Goal: Information Seeking & Learning: Learn about a topic

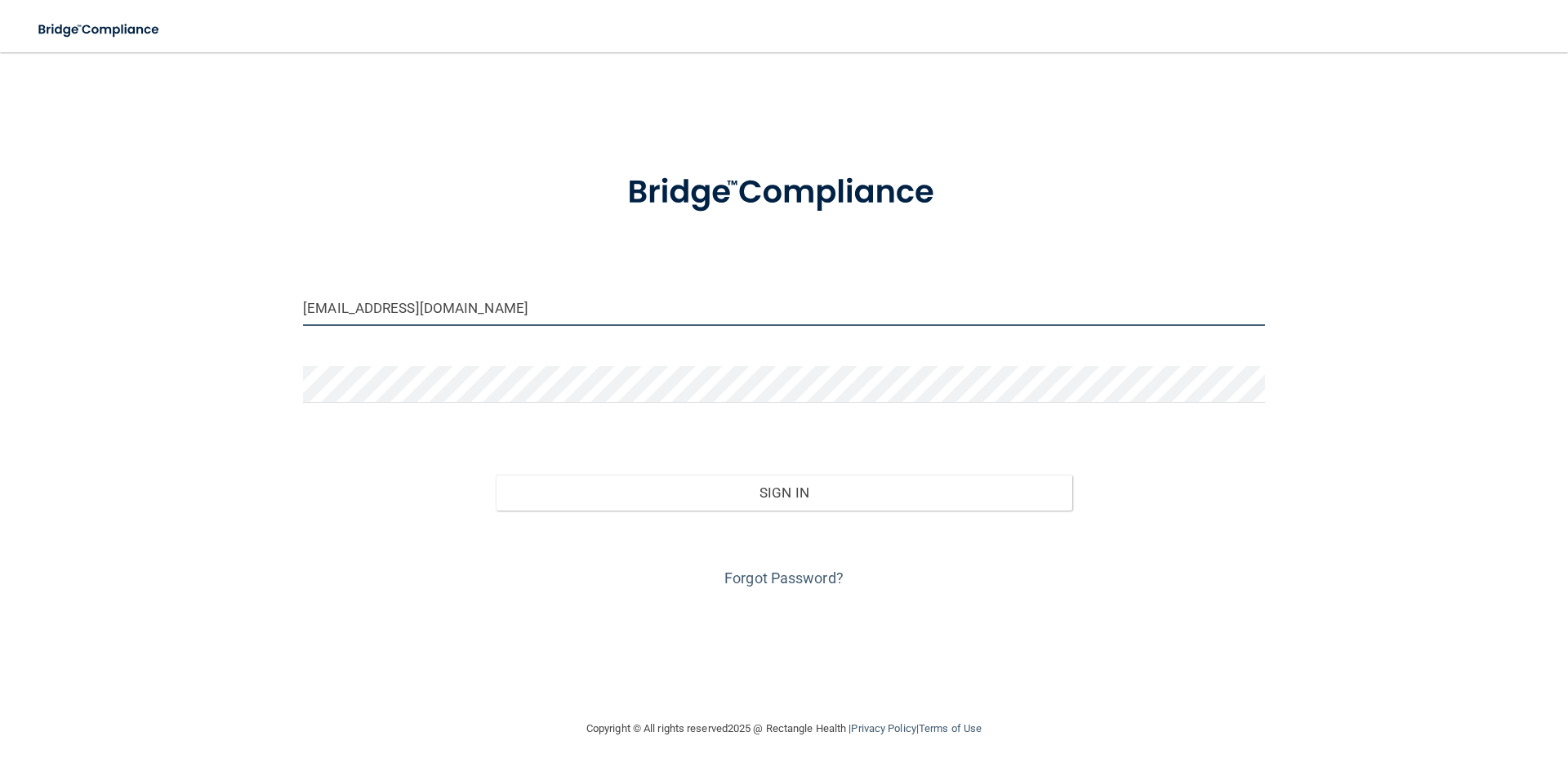
drag, startPoint x: 465, startPoint y: 309, endPoint x: 285, endPoint y: 312, distance: 180.0
click at [285, 312] on div "taylorroenneburg@gmail.com Invalid email/password. You don't have permission to…" at bounding box center [784, 386] width 1503 height 634
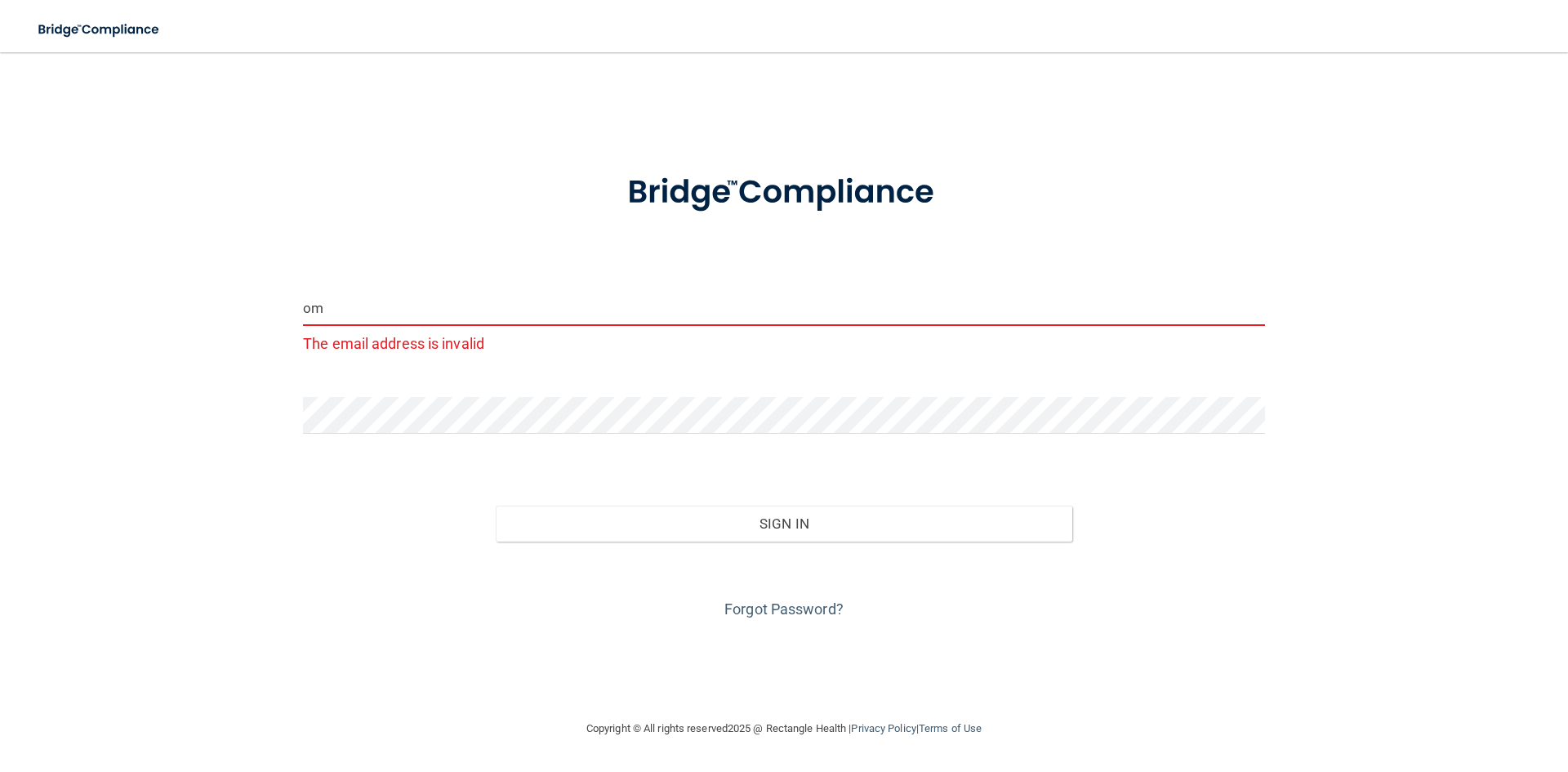
type input "m"
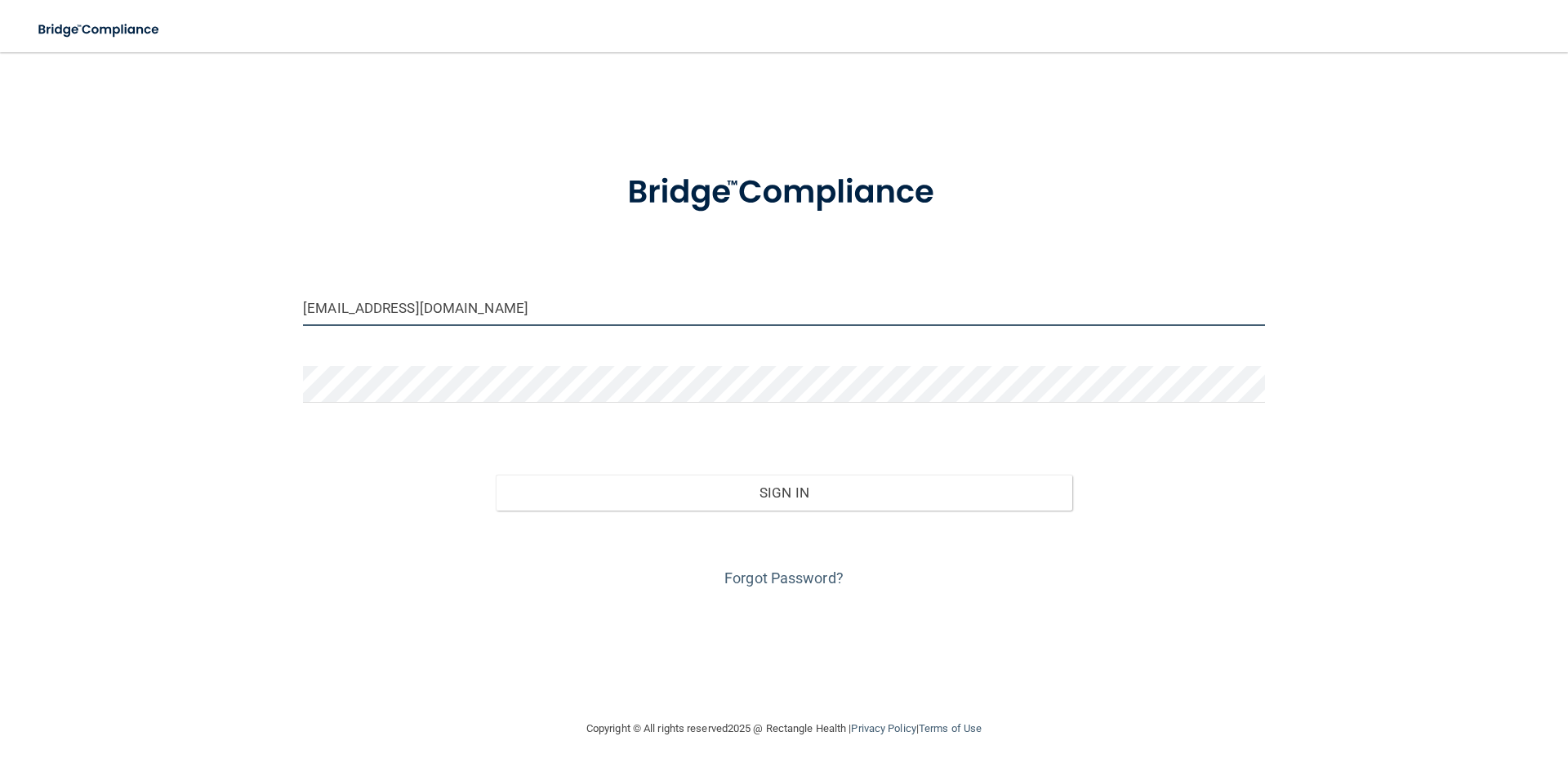
type input "[EMAIL_ADDRESS][DOMAIN_NAME]"
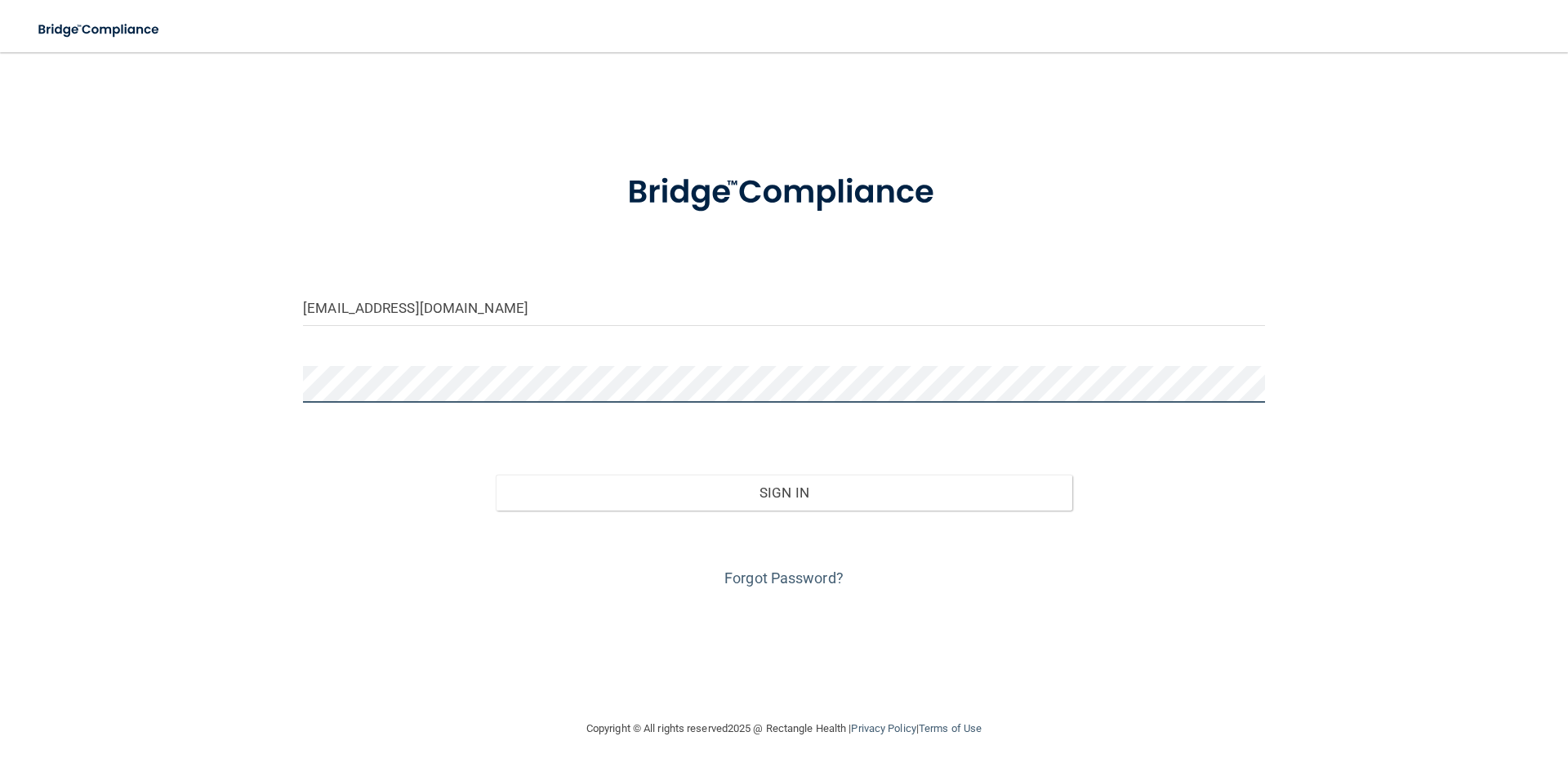
click at [294, 386] on div at bounding box center [784, 391] width 986 height 49
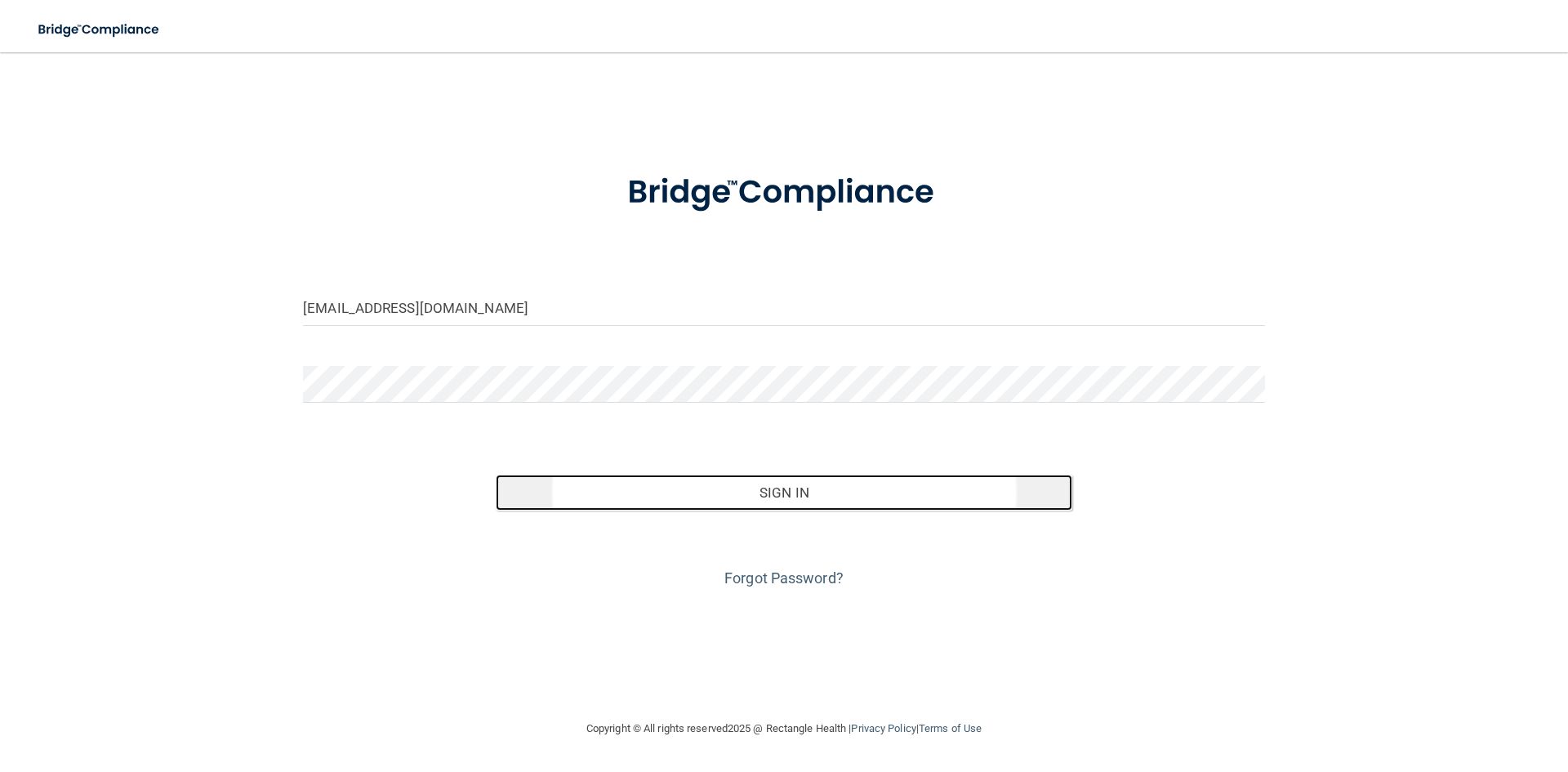
click at [819, 497] on button "Sign In" at bounding box center [784, 493] width 578 height 36
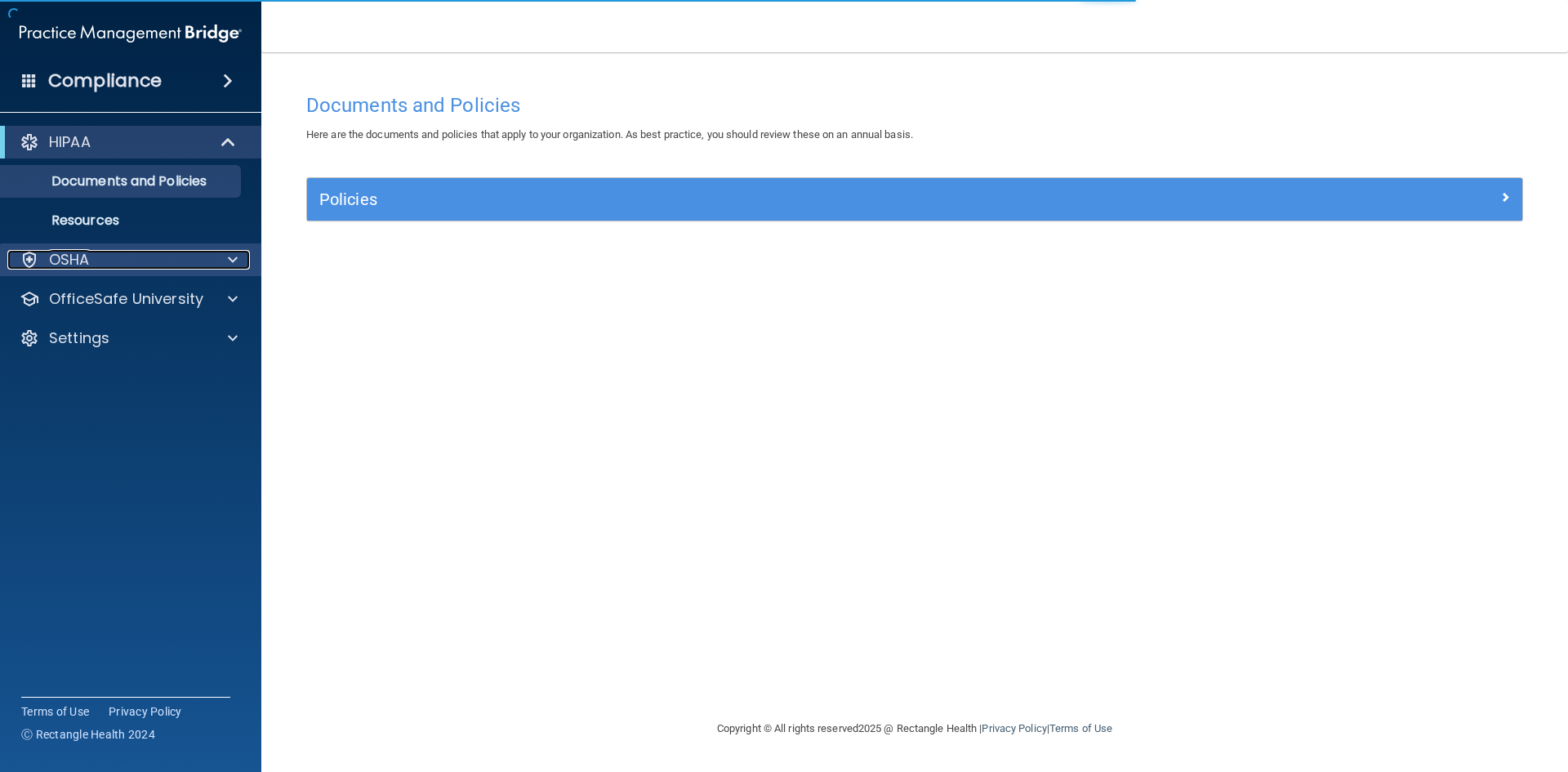
click at [181, 264] on div "OSHA" at bounding box center [109, 259] width 202 height 20
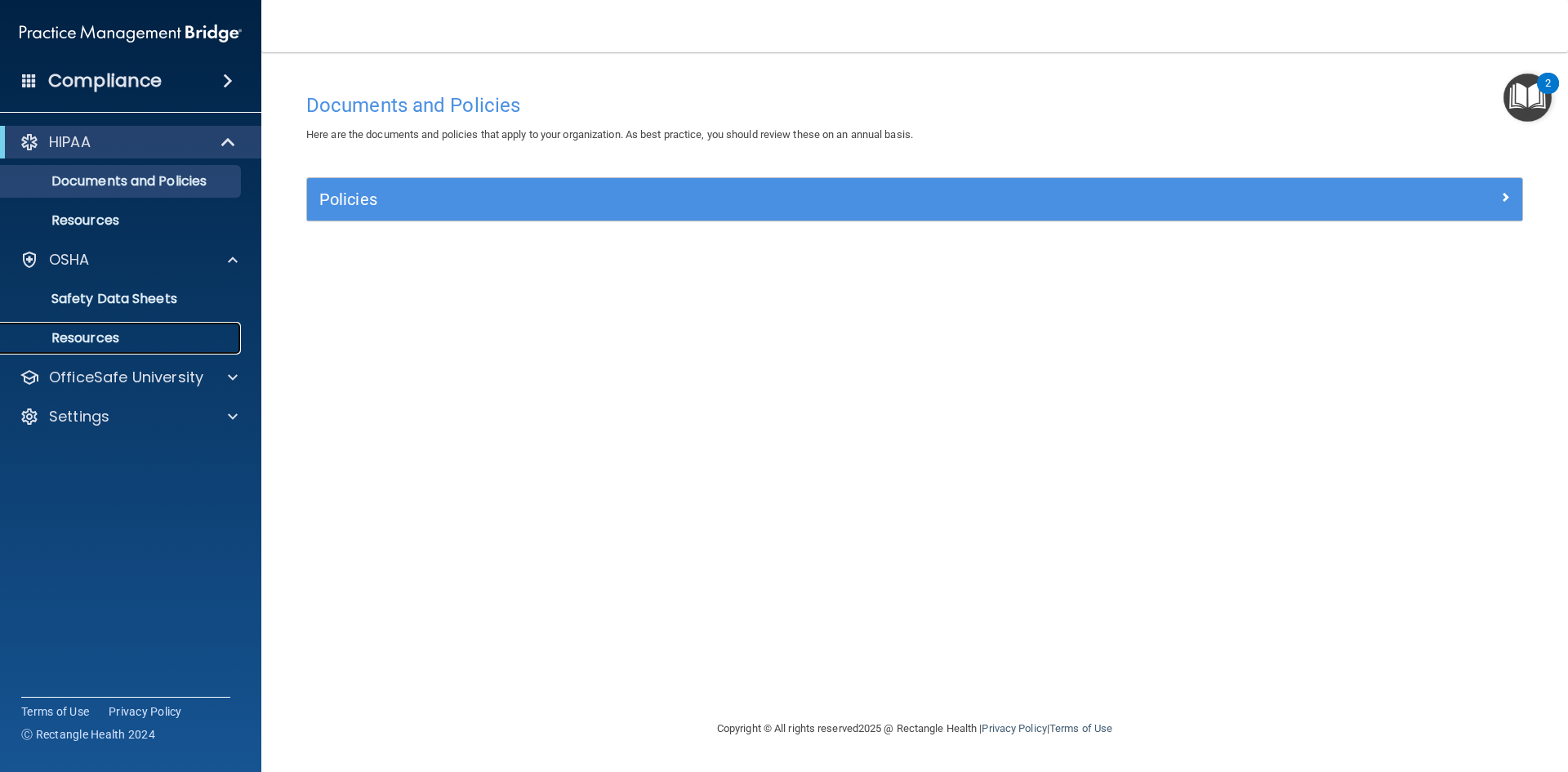
click at [113, 333] on p "Resources" at bounding box center [122, 338] width 223 height 16
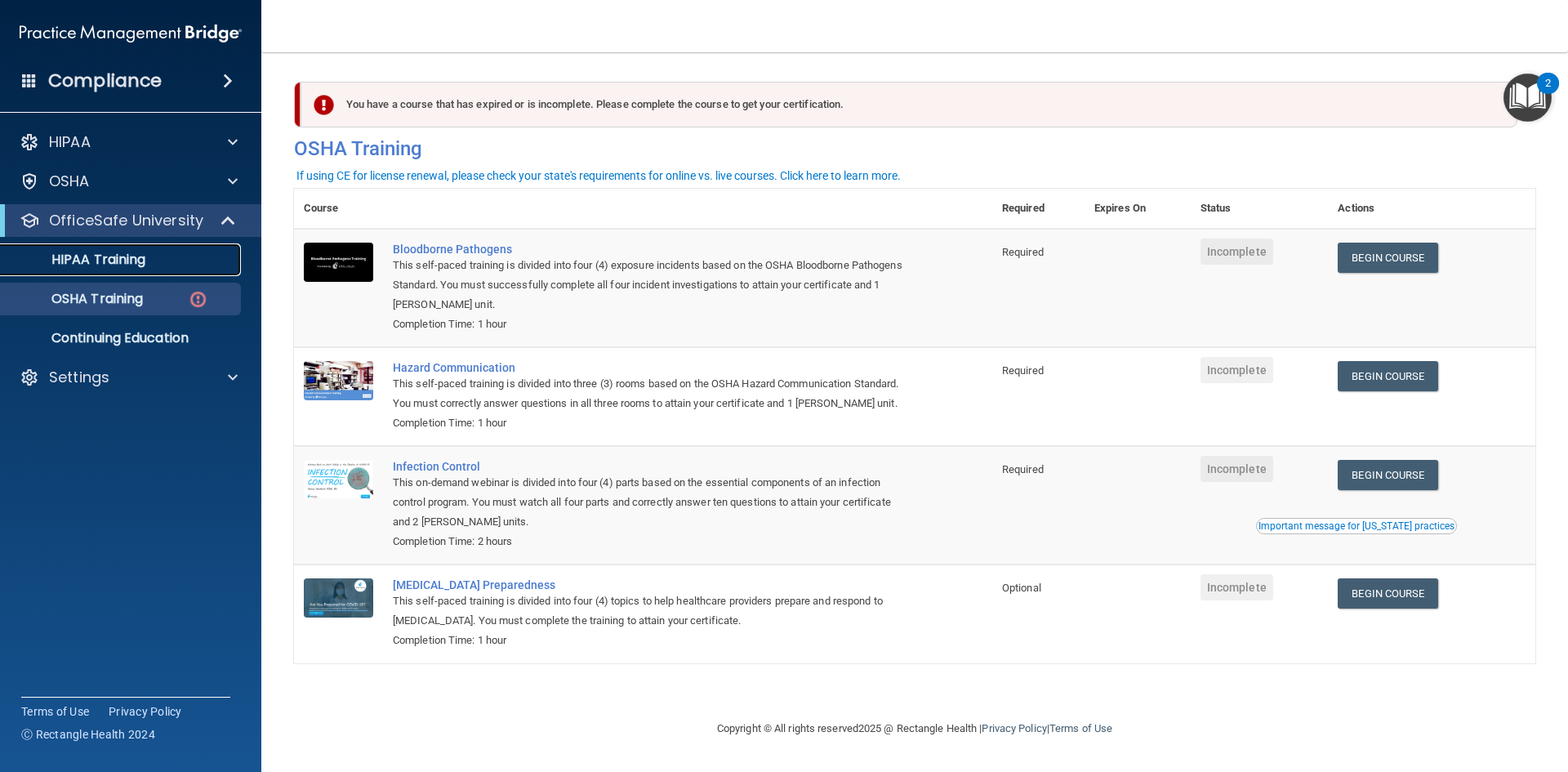
click at [133, 264] on p "HIPAA Training" at bounding box center [78, 259] width 135 height 16
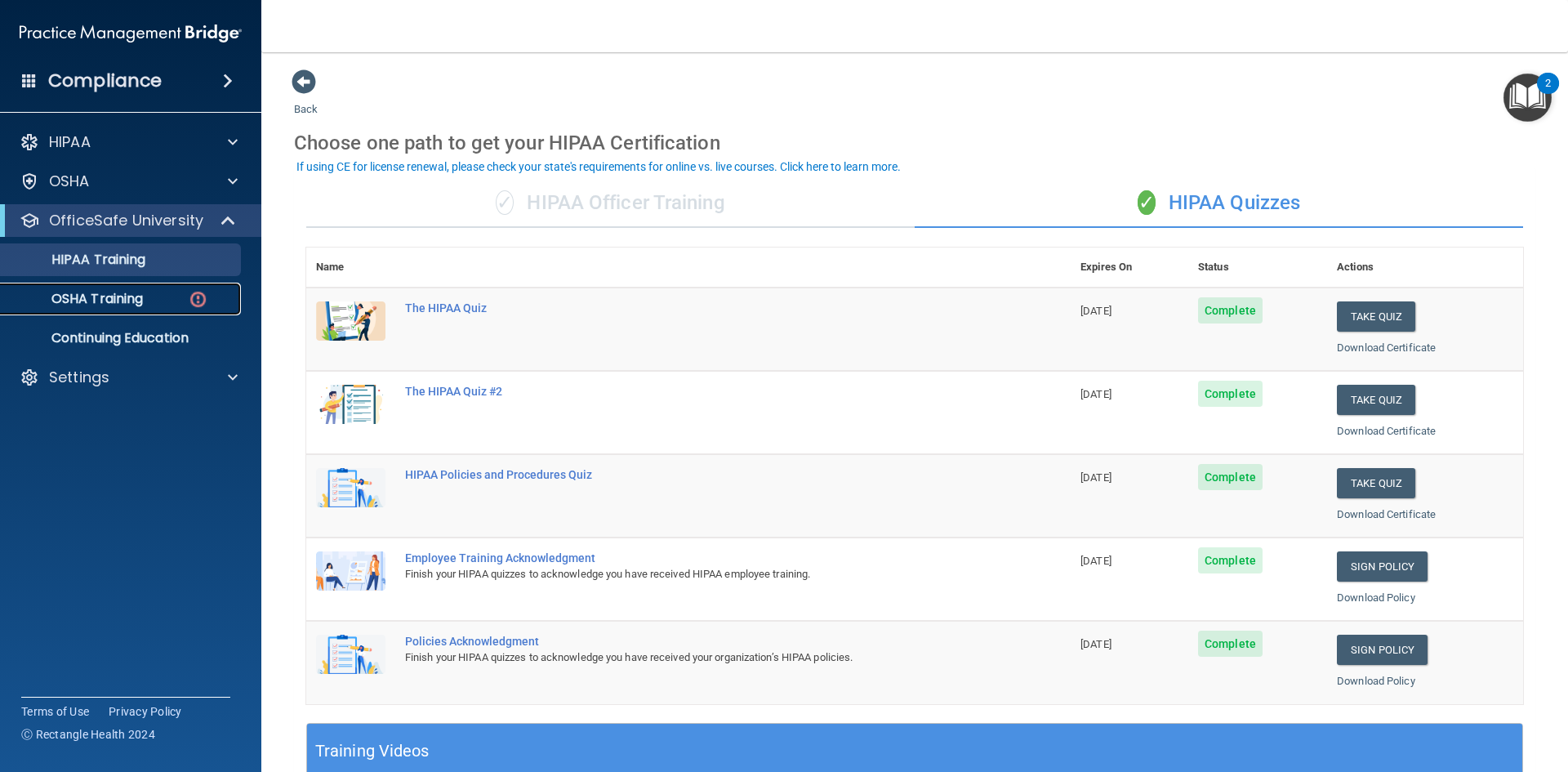
click at [119, 299] on p "OSHA Training" at bounding box center [77, 299] width 132 height 16
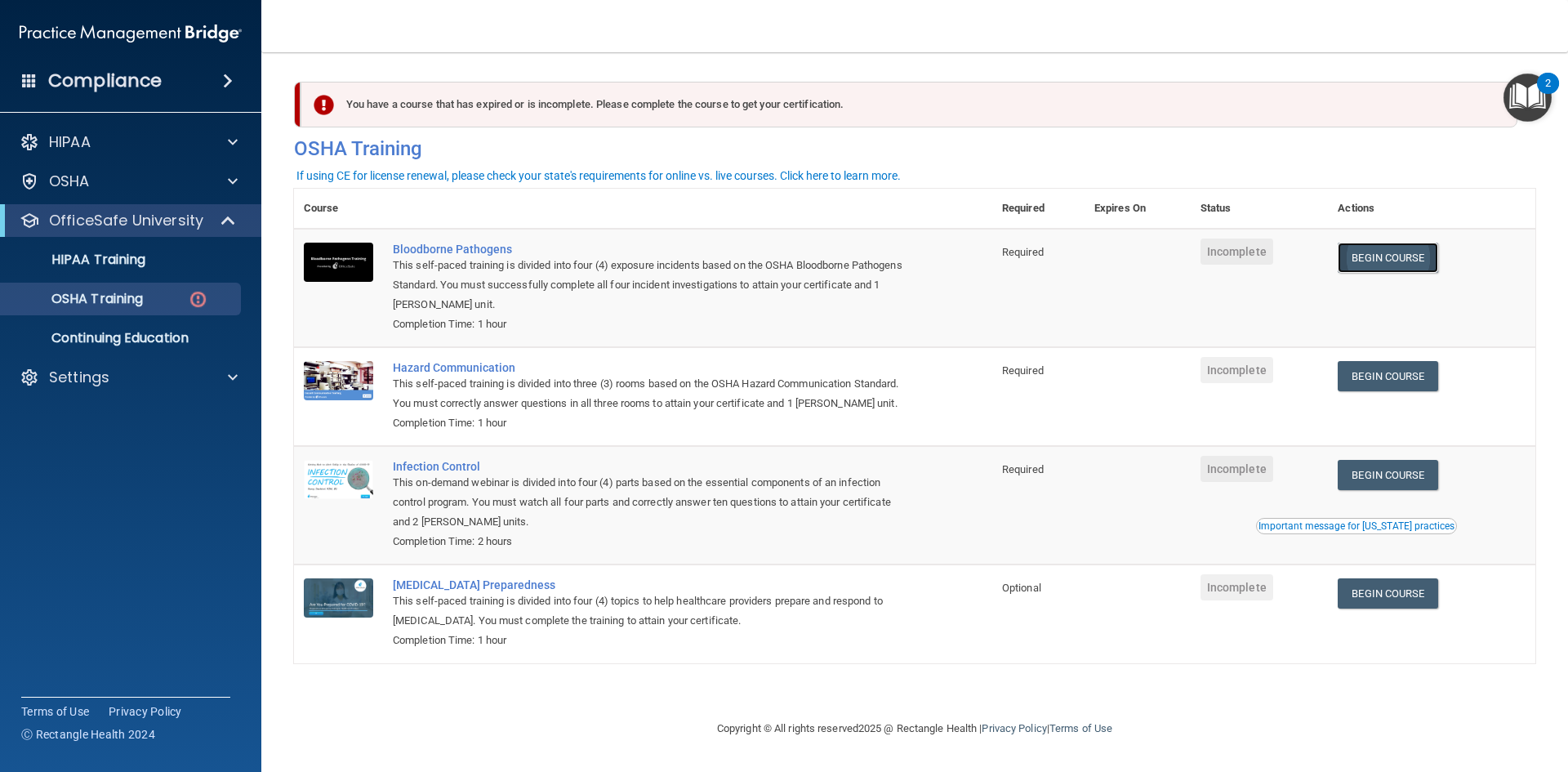
click at [1395, 255] on link "Begin Course" at bounding box center [1387, 258] width 99 height 30
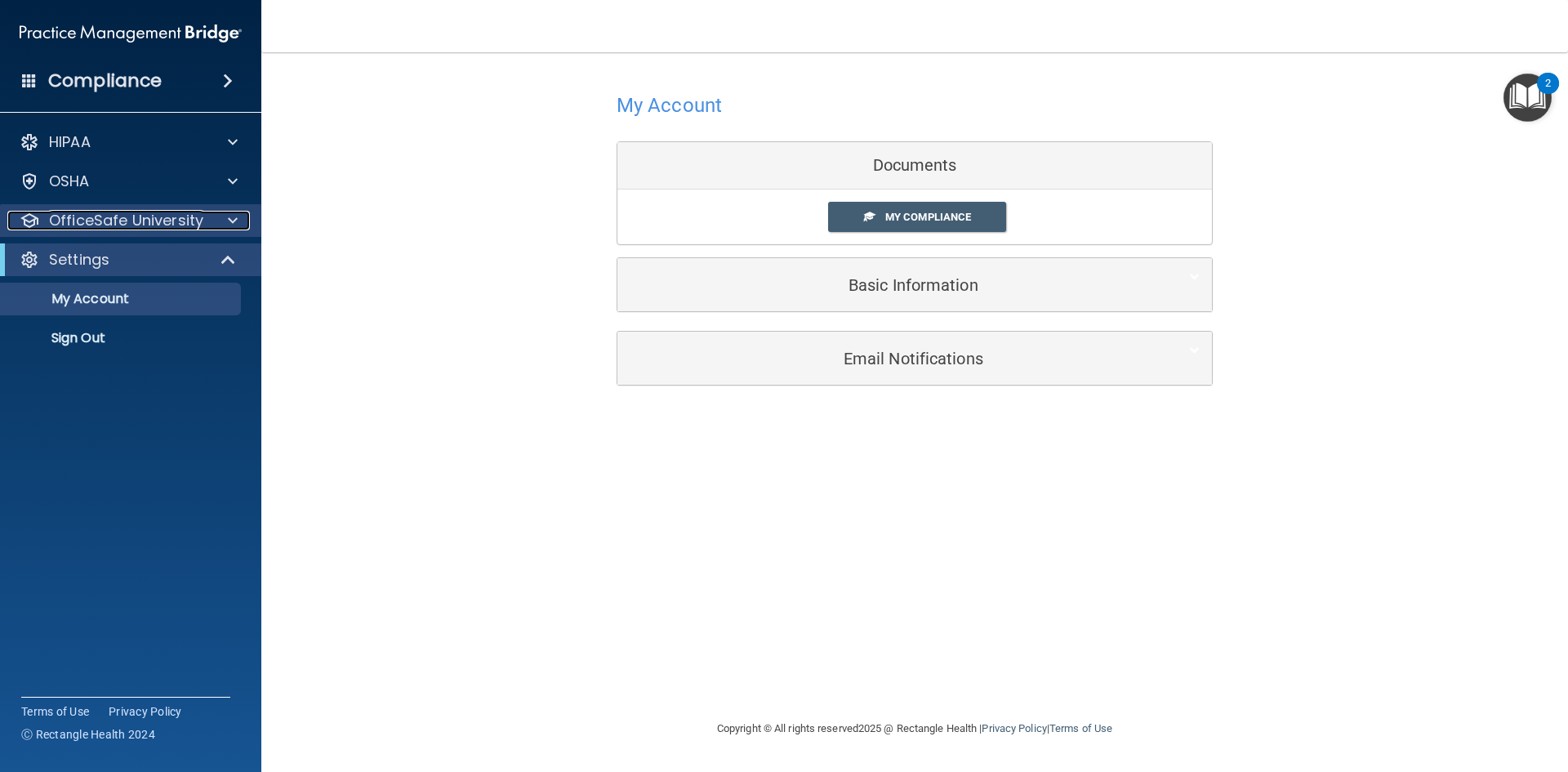
click at [148, 223] on p "OfficeSafe University" at bounding box center [126, 220] width 154 height 20
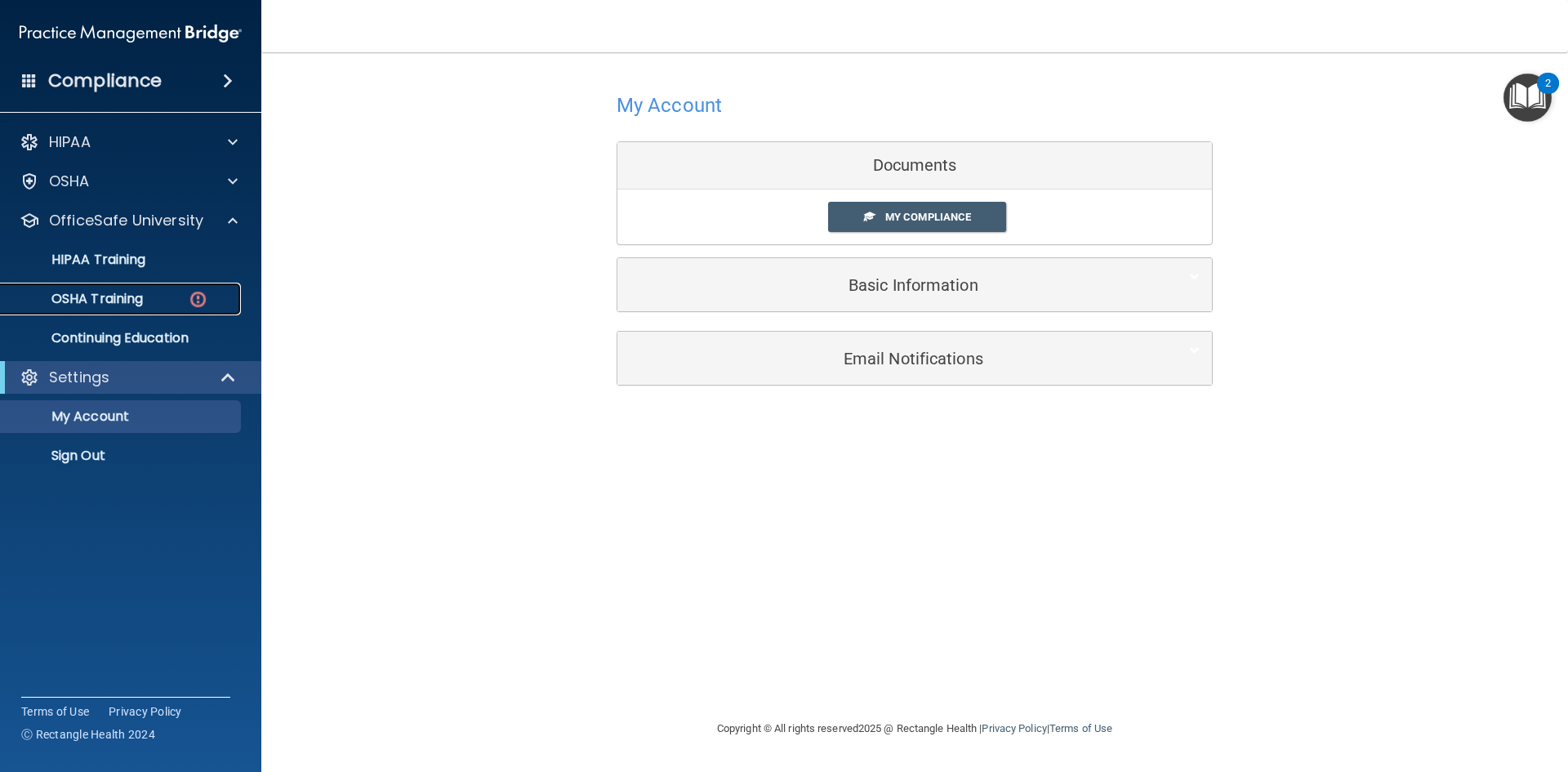
click at [159, 296] on div "OSHA Training" at bounding box center [122, 299] width 223 height 16
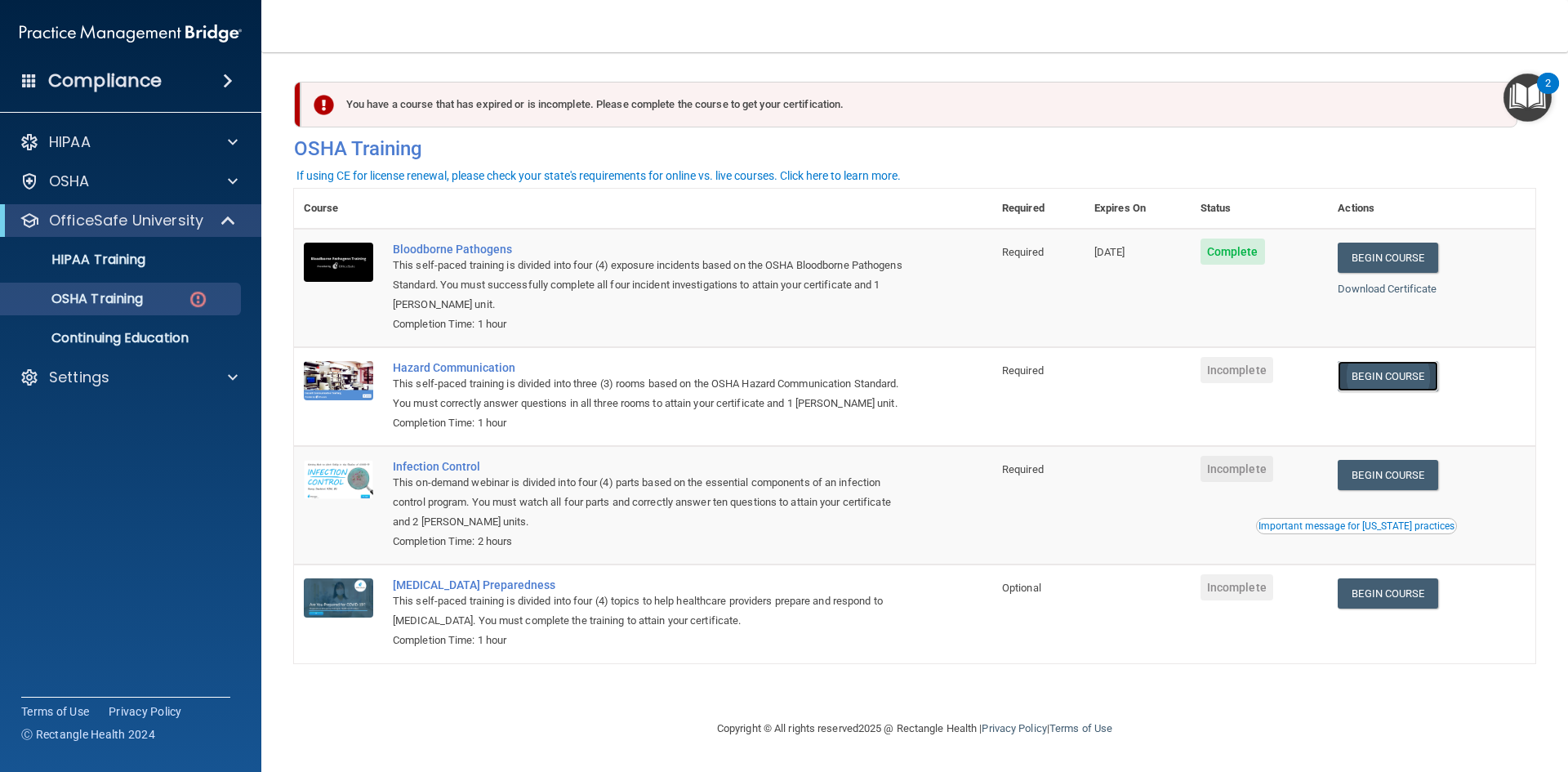
click at [1376, 377] on link "Begin Course" at bounding box center [1387, 377] width 99 height 30
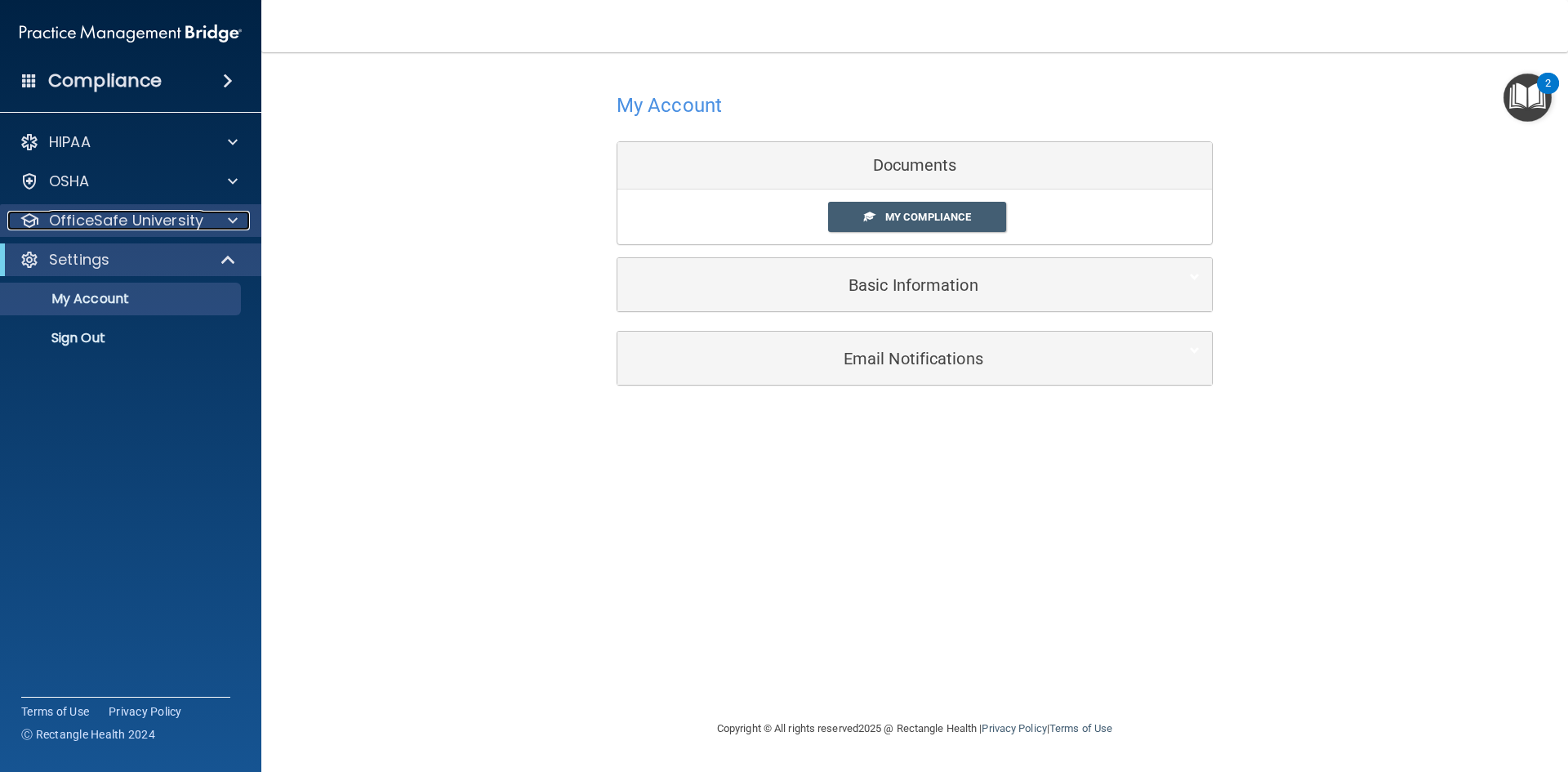
click at [235, 221] on span at bounding box center [233, 220] width 9 height 20
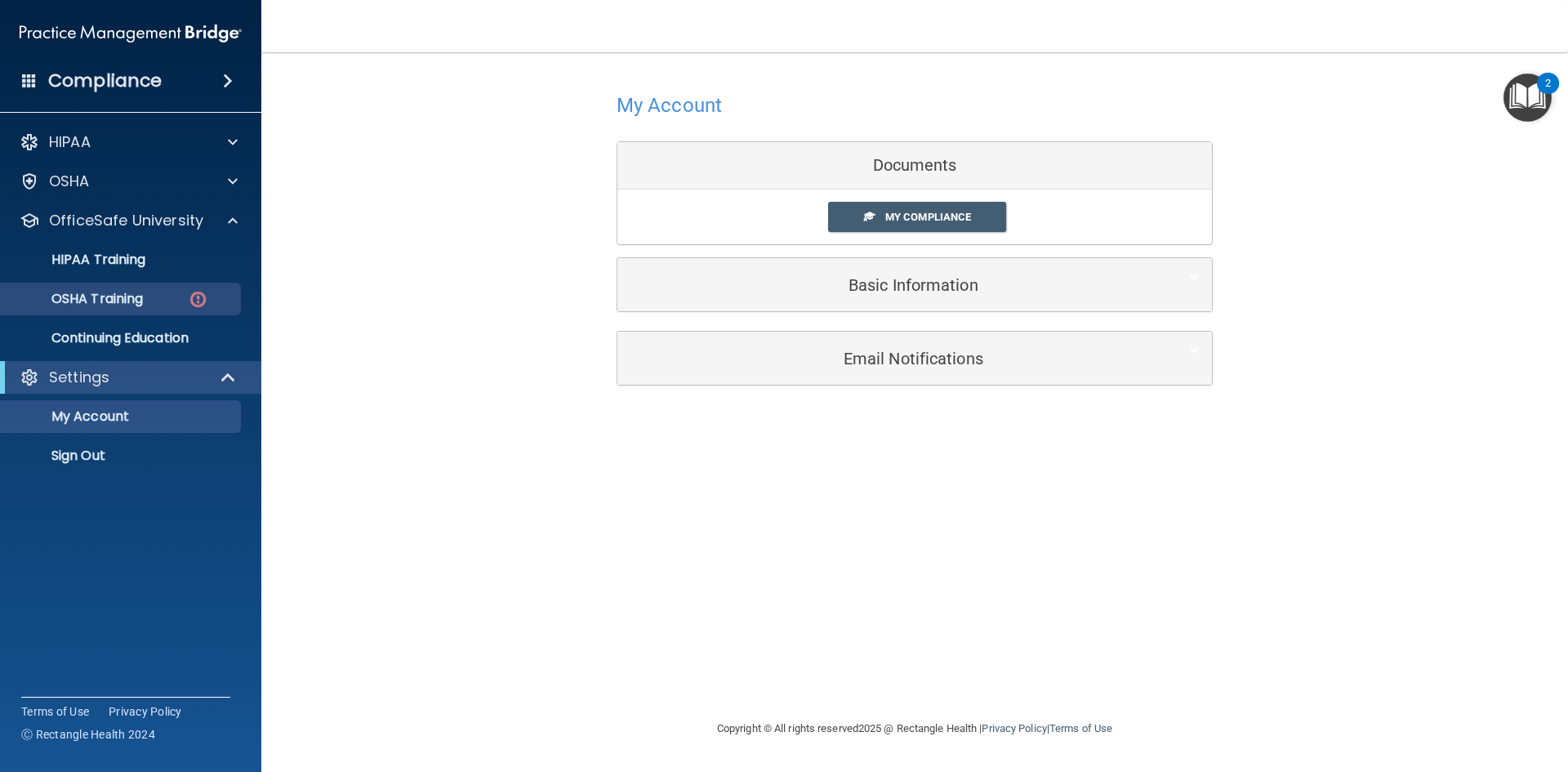
click at [135, 283] on ul "HIPAA Training OSHA Training Continuing Education" at bounding box center [131, 296] width 296 height 117
click at [129, 298] on p "OSHA Training" at bounding box center [77, 299] width 132 height 16
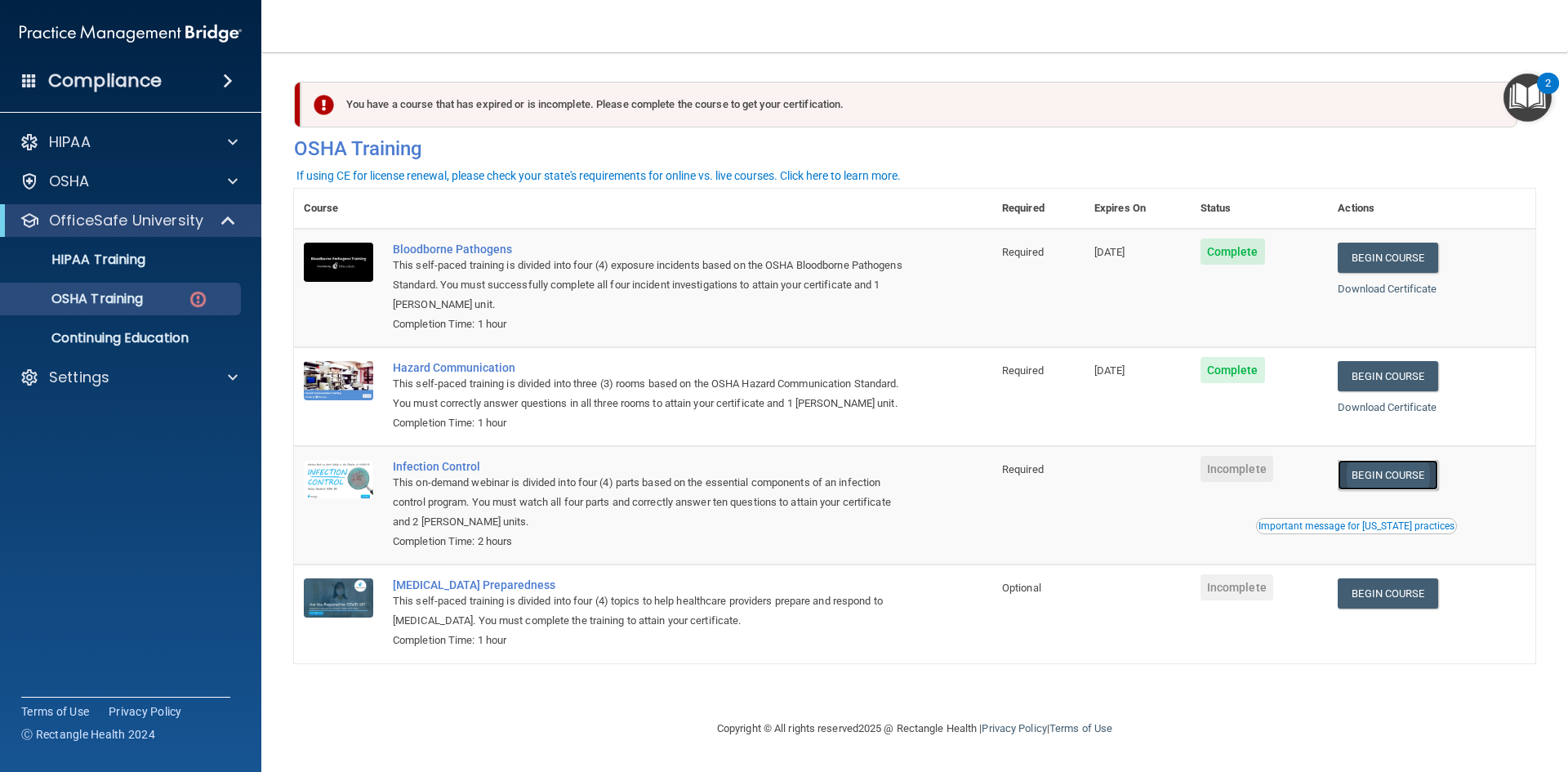
click at [1361, 480] on link "Begin Course" at bounding box center [1387, 475] width 99 height 30
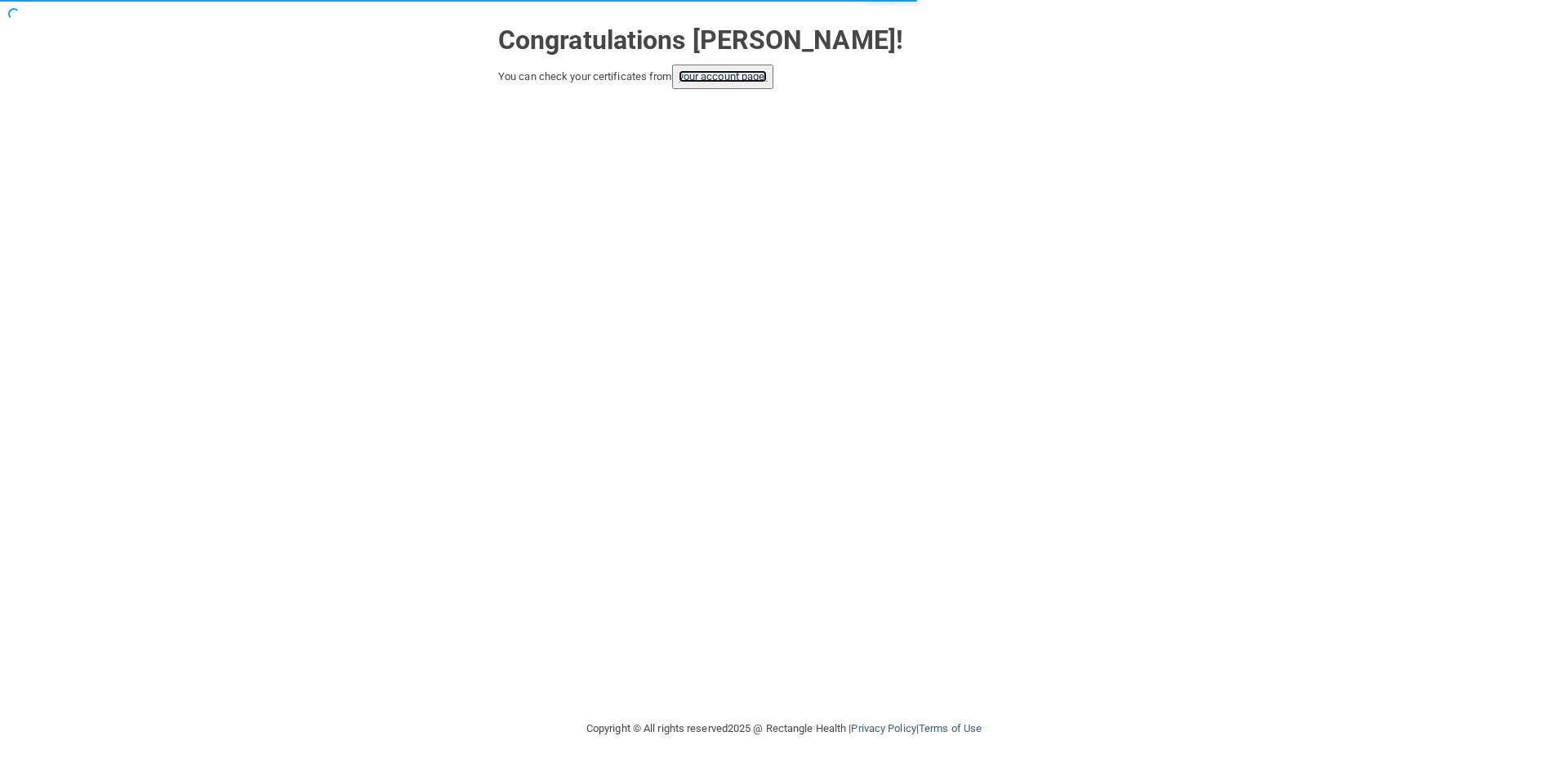
click at [717, 78] on link "your account page!" at bounding box center [723, 76] width 89 height 12
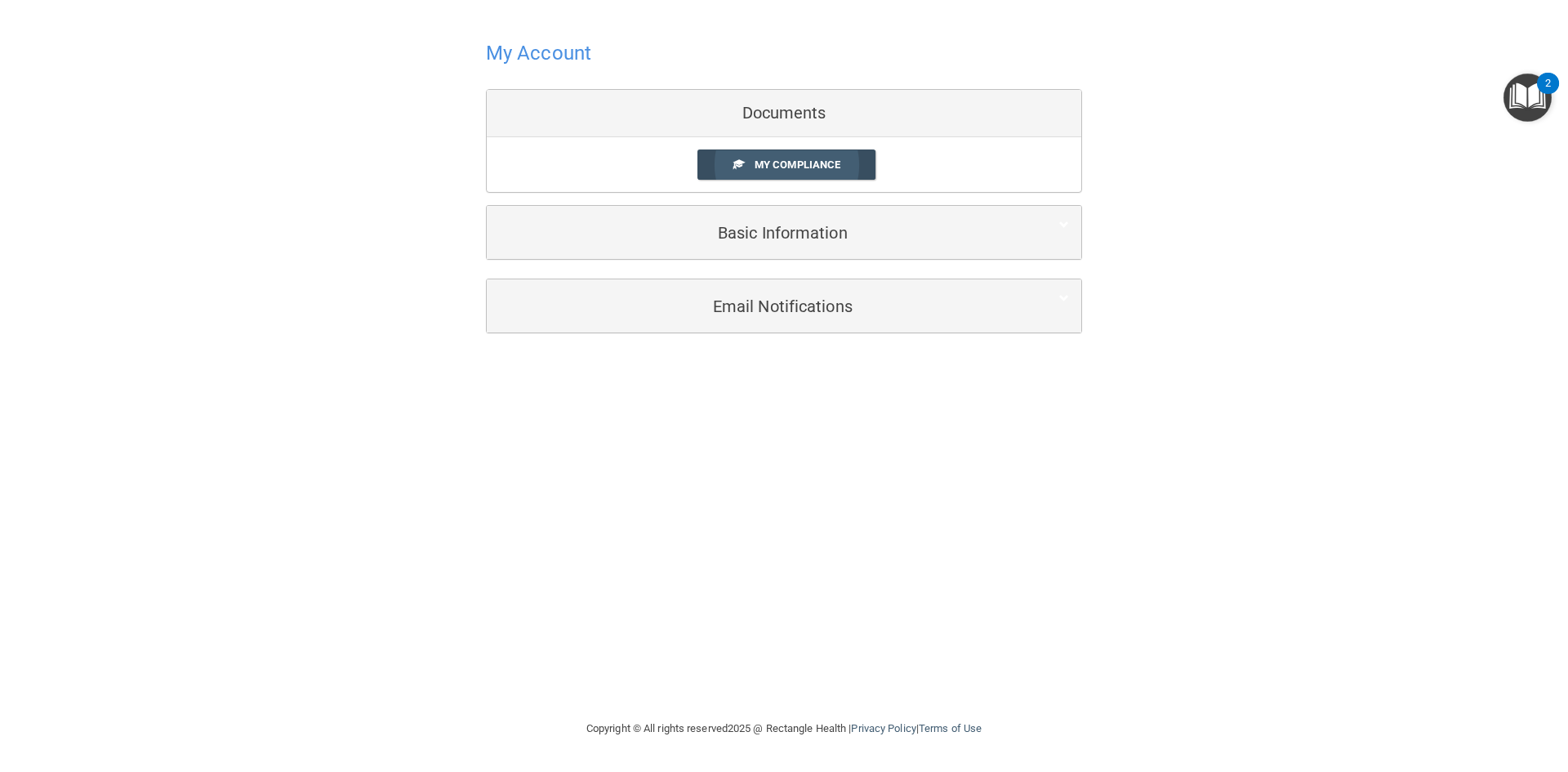
click at [775, 163] on span "My Compliance" at bounding box center [797, 165] width 86 height 12
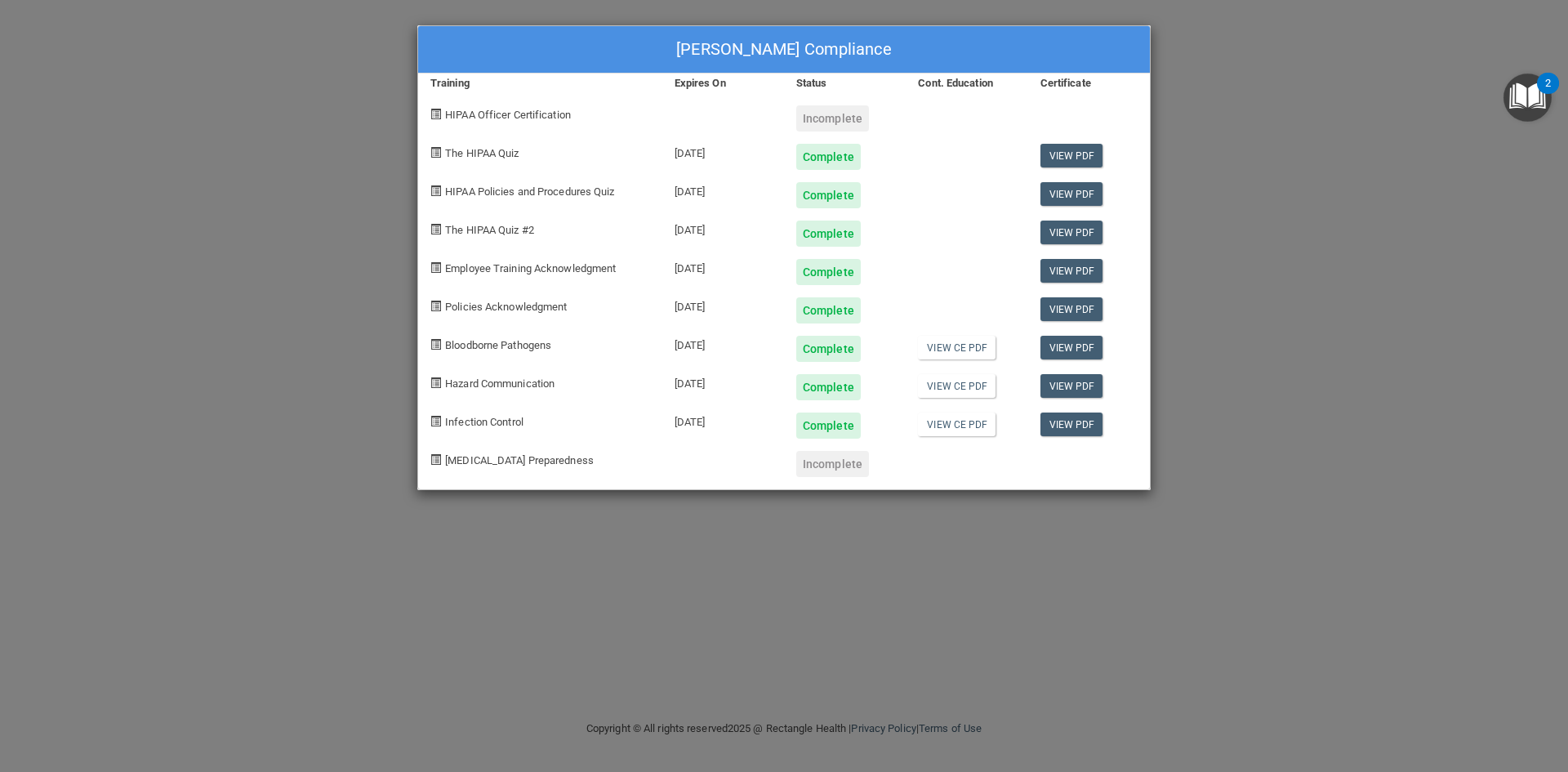
click at [1250, 101] on div "Rachel Beachy's Compliance Training Expires On Status Cont. Education Certifica…" at bounding box center [784, 386] width 1568 height 772
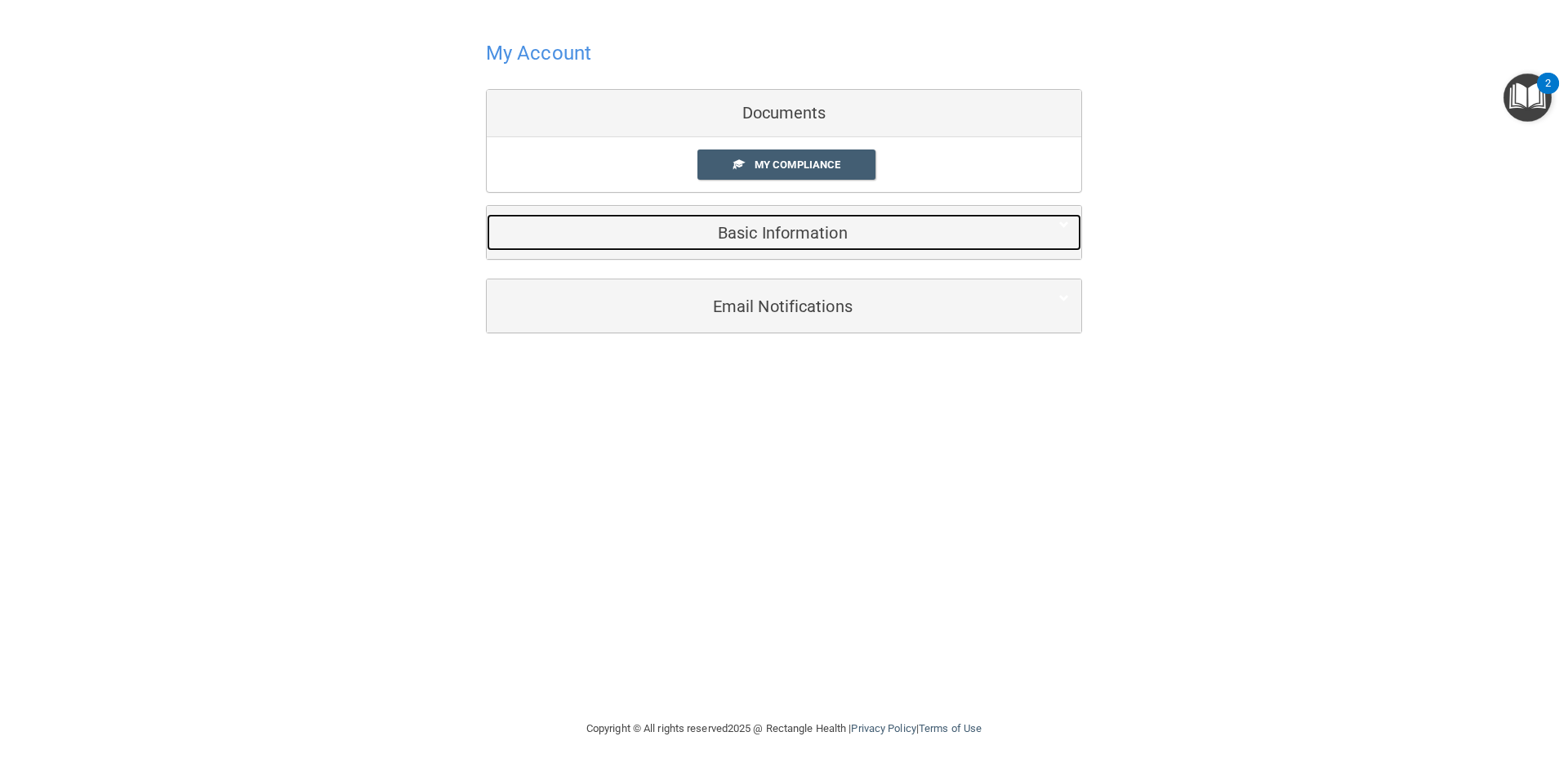
click at [767, 232] on h5 "Basic Information" at bounding box center [759, 233] width 520 height 18
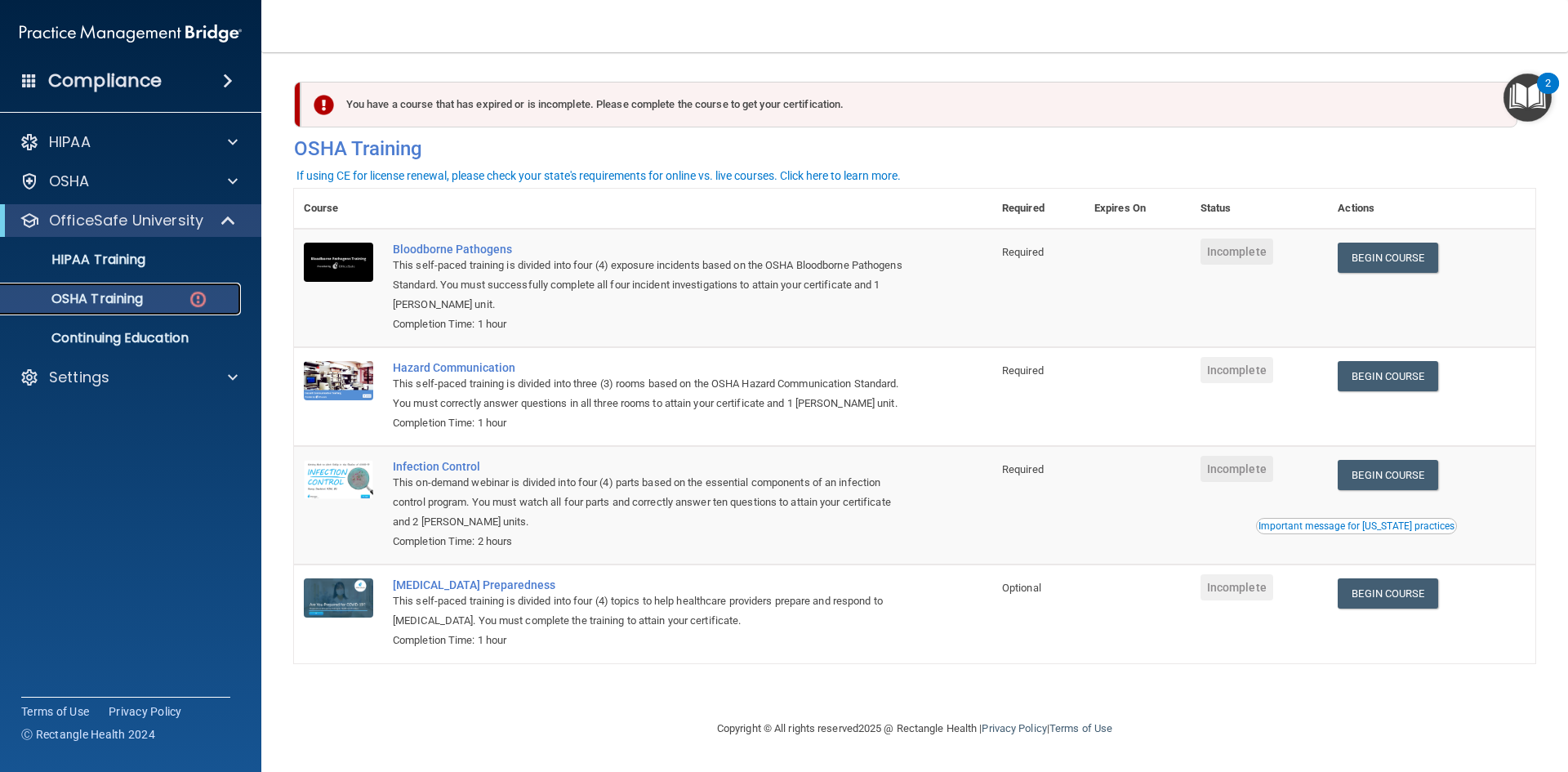
click at [139, 296] on p "OSHA Training" at bounding box center [77, 299] width 132 height 16
click at [129, 297] on p "OSHA Training" at bounding box center [77, 299] width 132 height 16
click at [128, 292] on p "OSHA Training" at bounding box center [77, 299] width 132 height 16
click at [155, 211] on p "OfficeSafe University" at bounding box center [126, 220] width 154 height 20
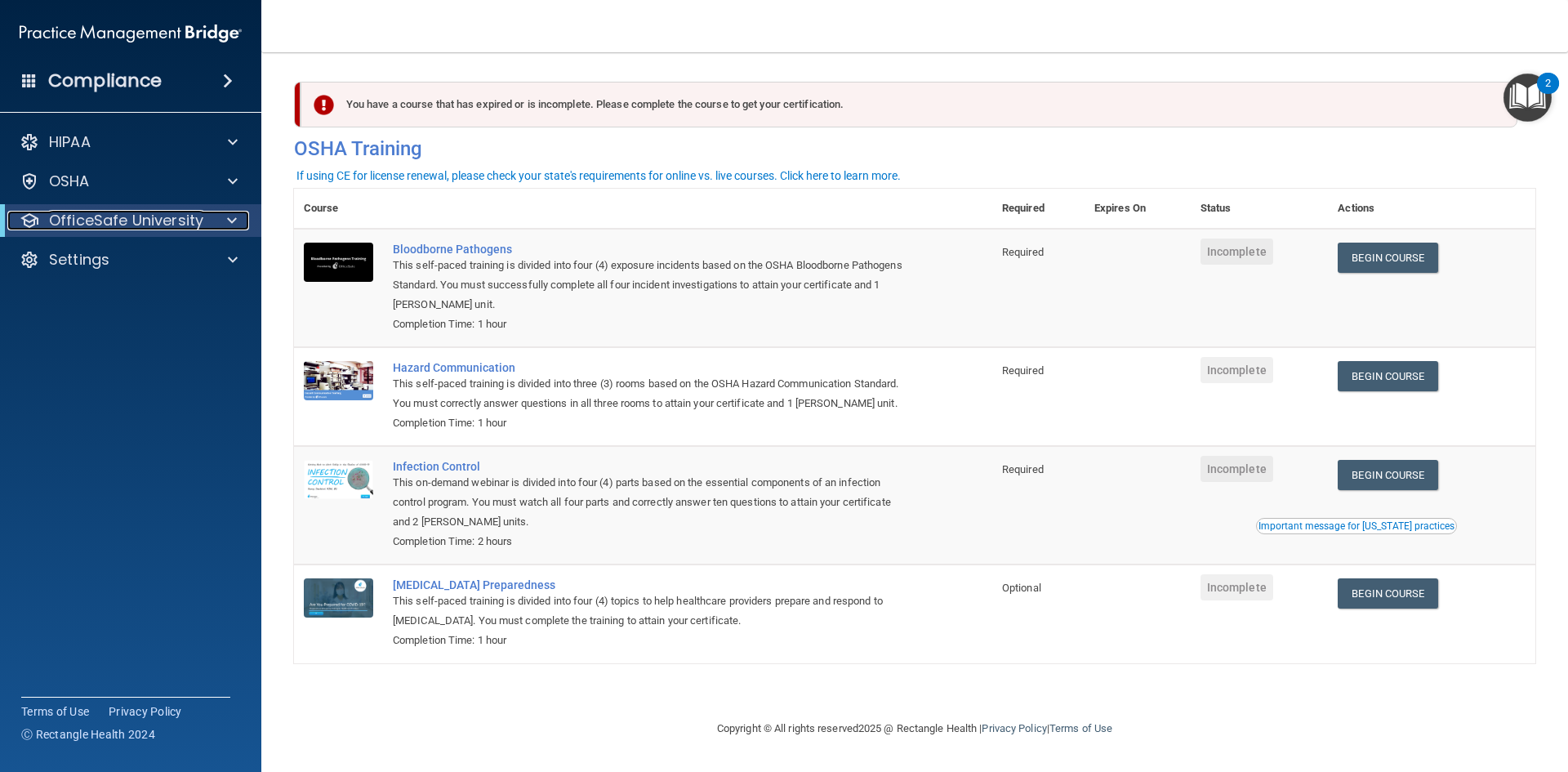
click at [158, 218] on p "OfficeSafe University" at bounding box center [126, 220] width 154 height 20
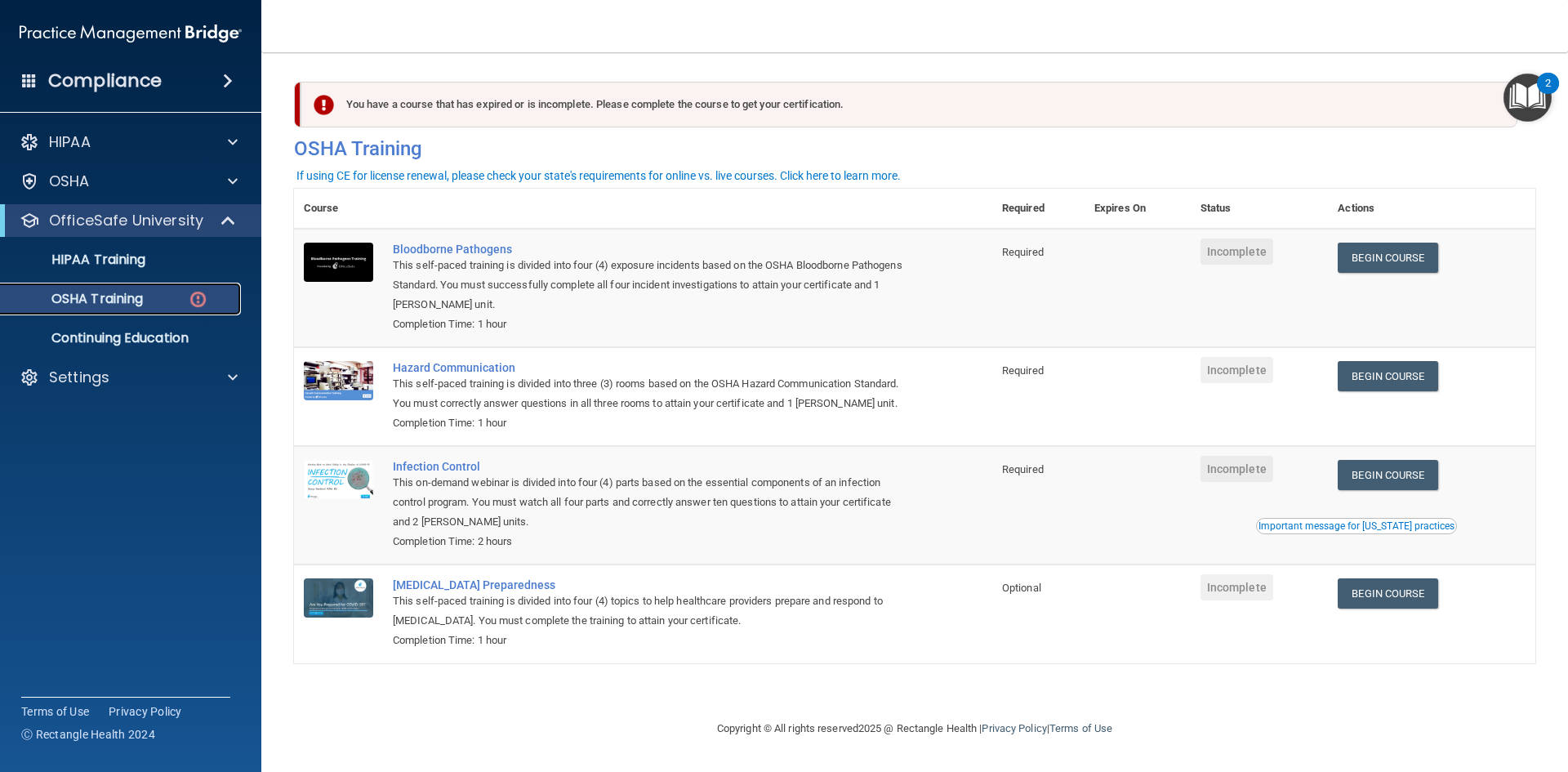
click at [111, 303] on p "OSHA Training" at bounding box center [77, 299] width 132 height 16
click at [133, 299] on p "OSHA Training" at bounding box center [77, 299] width 132 height 16
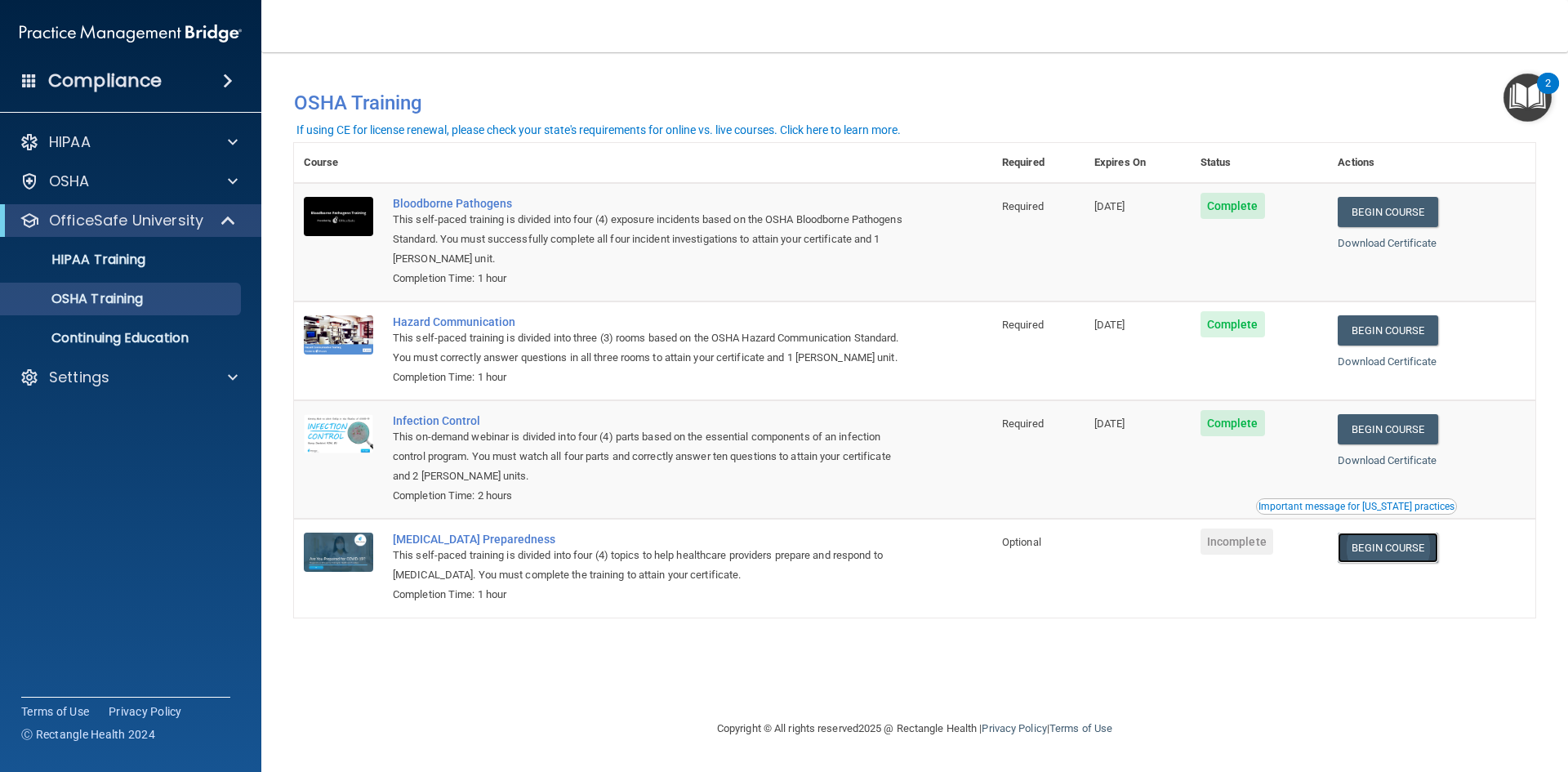
click at [1390, 550] on link "Begin Course" at bounding box center [1387, 548] width 99 height 30
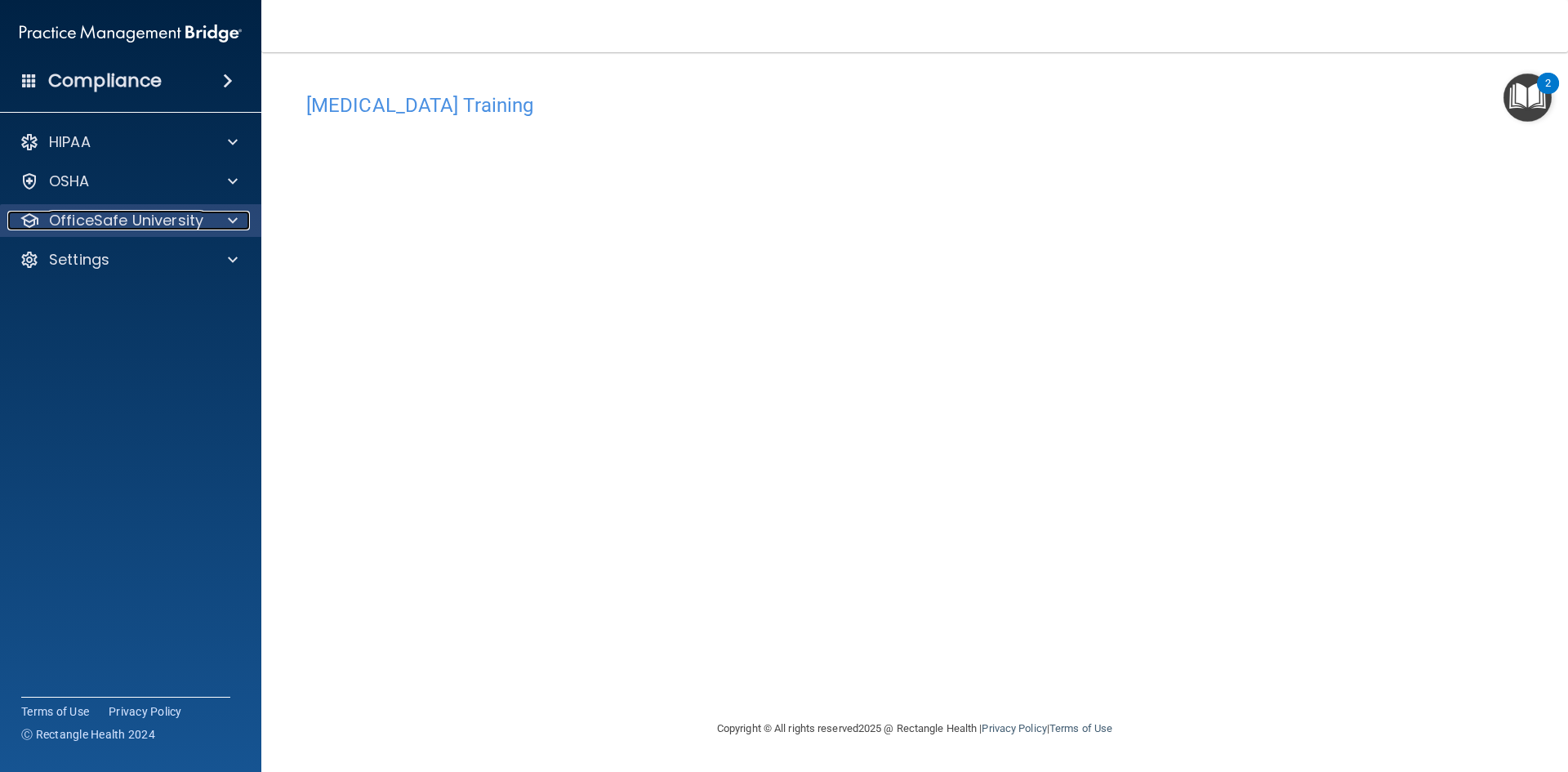
click at [171, 220] on p "OfficeSafe University" at bounding box center [126, 220] width 154 height 20
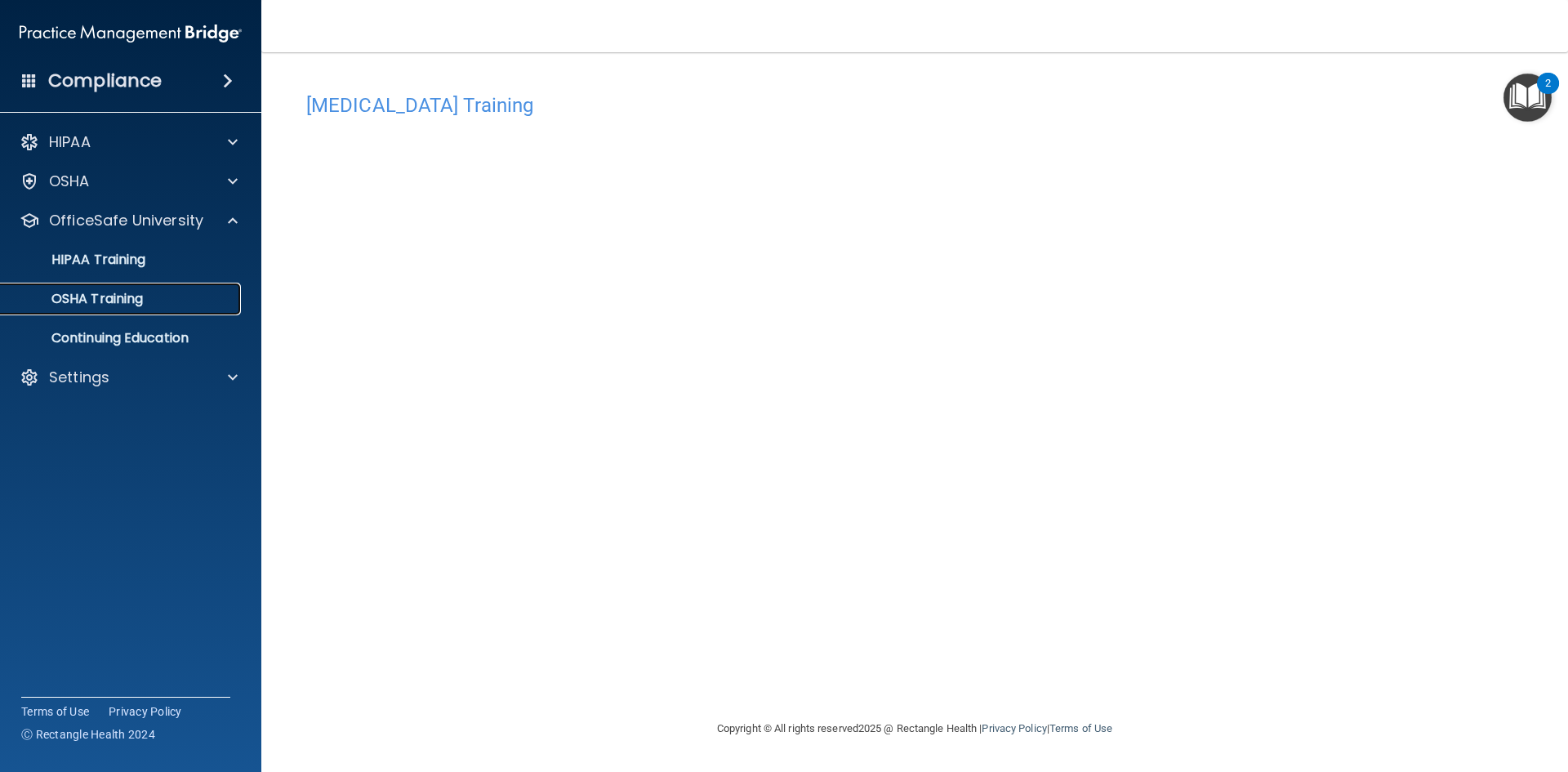
click at [100, 301] on p "OSHA Training" at bounding box center [77, 299] width 132 height 16
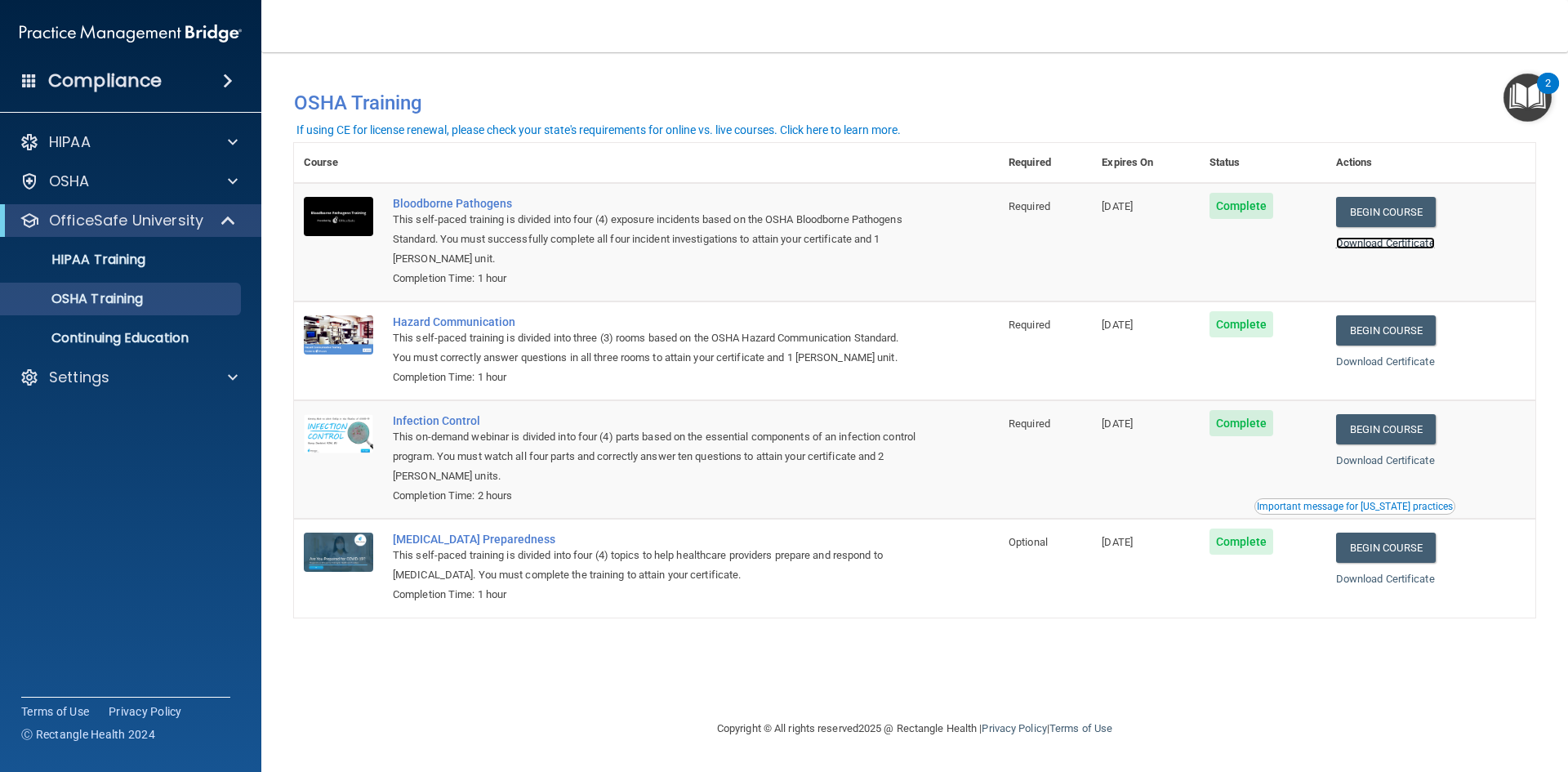
click at [1368, 243] on link "Download Certificate" at bounding box center [1385, 243] width 99 height 12
click at [1388, 363] on link "Download Certificate" at bounding box center [1385, 361] width 99 height 12
click at [1370, 459] on link "Download Certificate" at bounding box center [1385, 460] width 99 height 12
click at [1406, 584] on link "Download Certificate" at bounding box center [1385, 579] width 99 height 12
click at [143, 261] on p "HIPAA Training" at bounding box center [78, 259] width 135 height 16
